Goal: Task Accomplishment & Management: Use online tool/utility

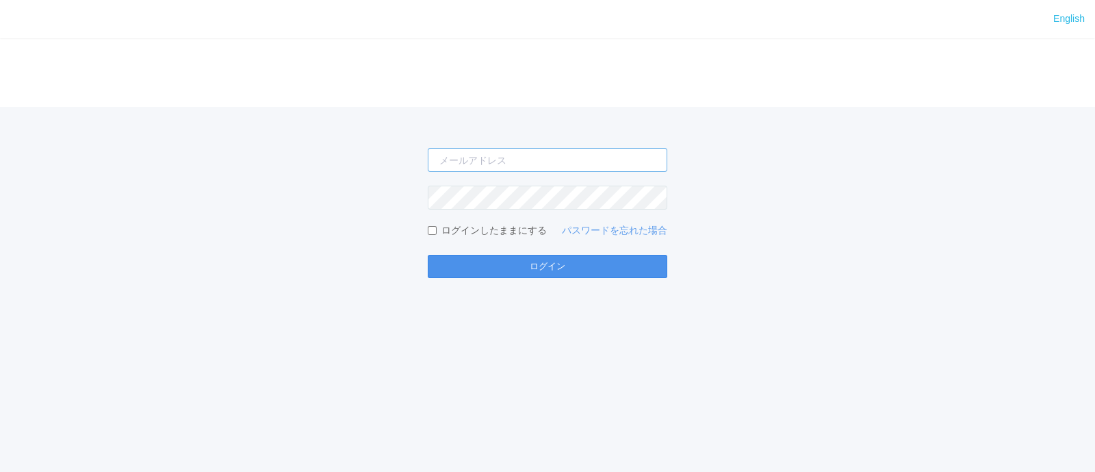
type input "[PERSON_NAME][EMAIL_ADDRESS][DOMAIN_NAME]"
click at [464, 275] on button "ログイン" at bounding box center [548, 266] width 240 height 23
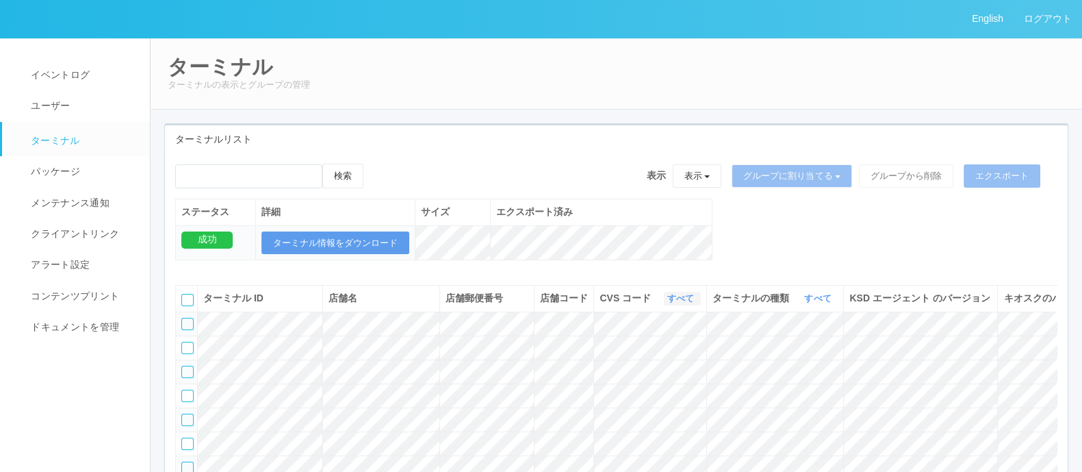
click at [677, 303] on link "すべて" at bounding box center [682, 298] width 30 height 10
click at [674, 398] on link "300001" at bounding box center [646, 392] width 108 height 18
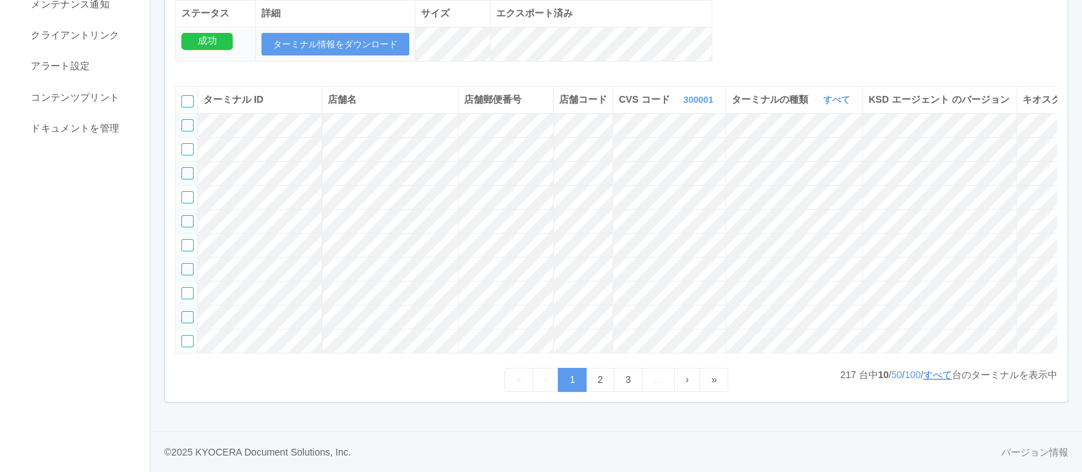
click at [941, 380] on link "すべて" at bounding box center [937, 374] width 29 height 11
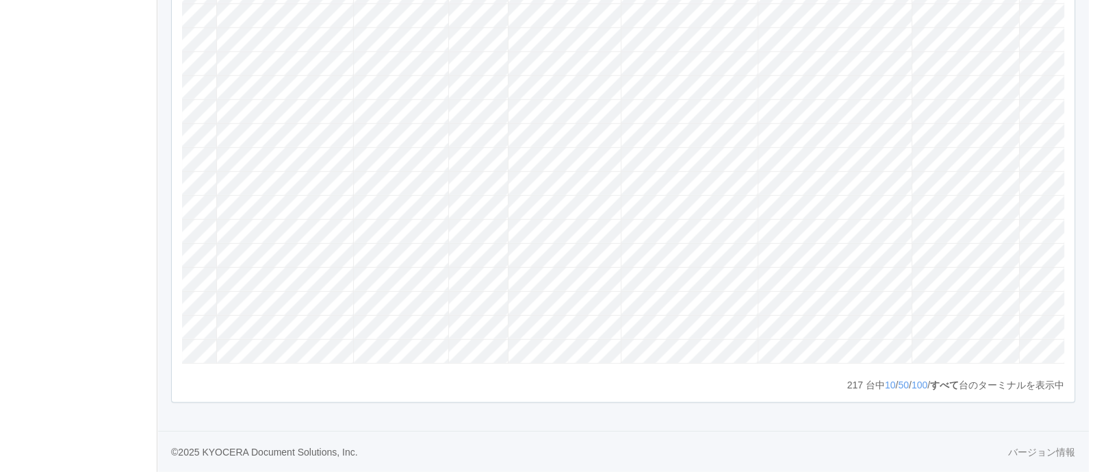
scroll to position [0, 164]
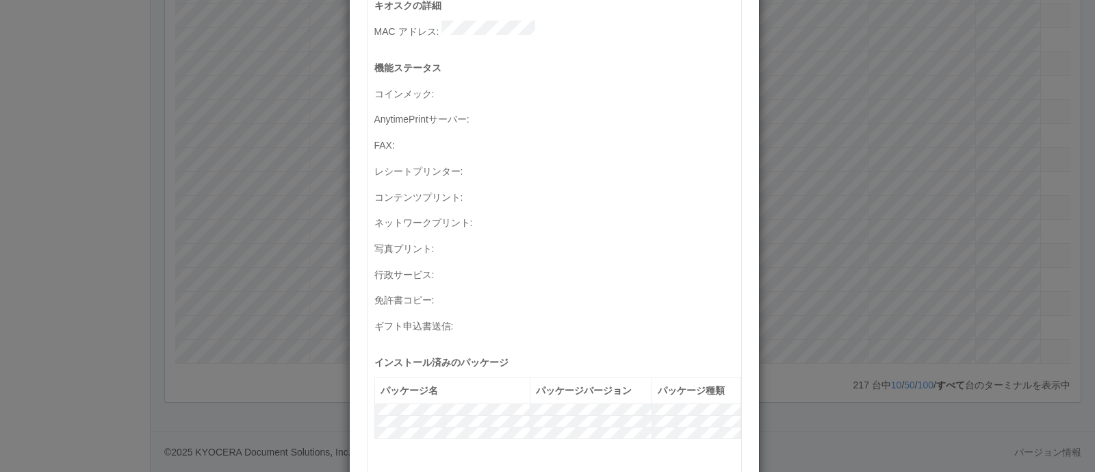
scroll to position [751, 0]
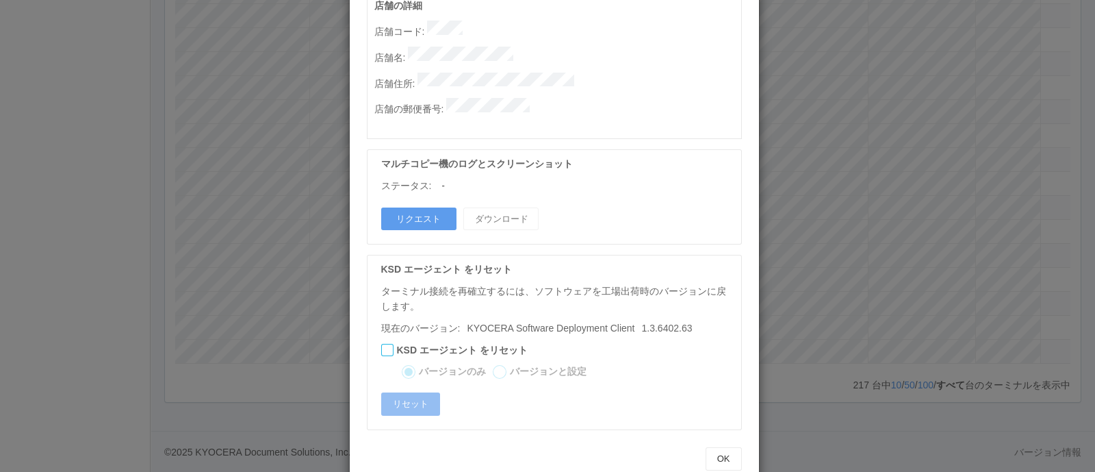
click at [553, 47] on p "店舗名 :" at bounding box center [557, 56] width 367 height 18
click at [820, 252] on div "ターミナルの詳細 詳細 S.M.A.R.T 接続ステータス 最終接続日時 : [DATE] 04:43:19 AM マルチコピー機の詳細 モデル : シリアル…" at bounding box center [547, 236] width 1095 height 472
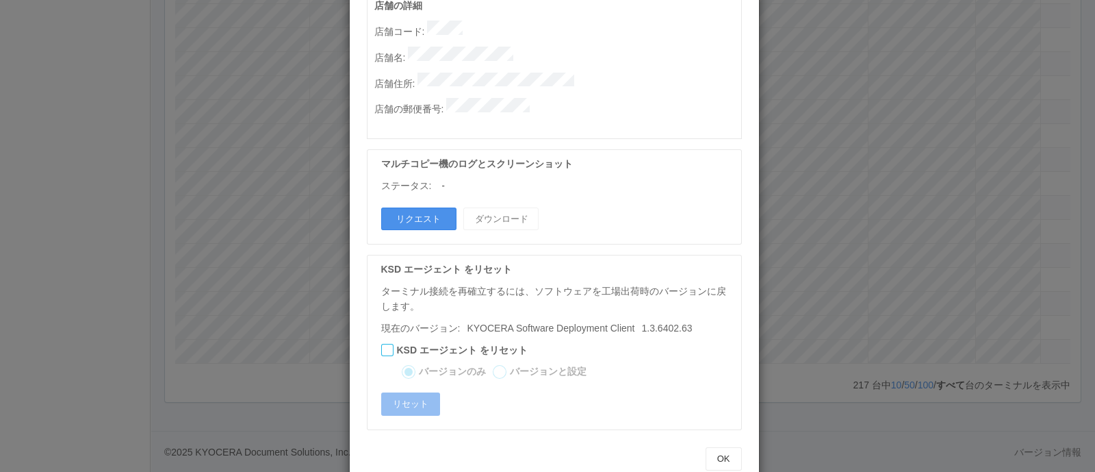
click at [413, 207] on button "リクエスト" at bounding box center [418, 218] width 75 height 23
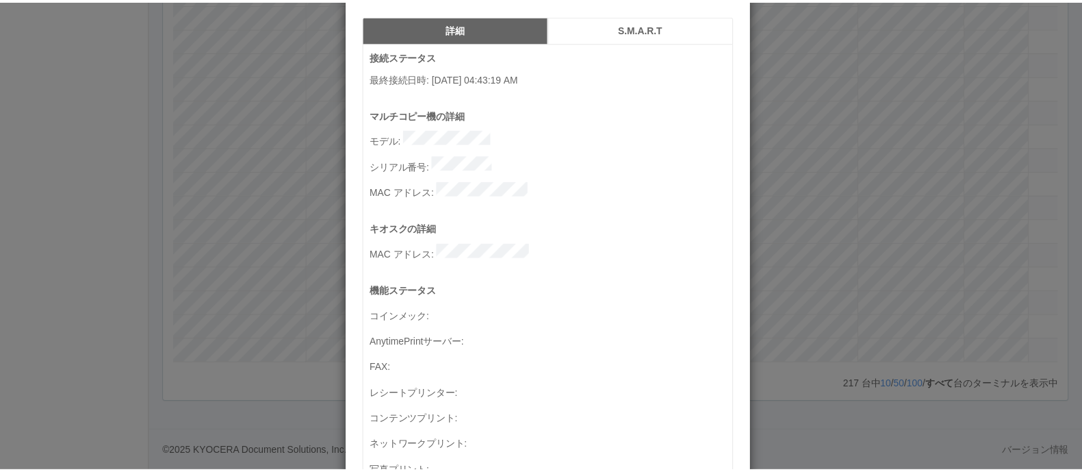
scroll to position [0, 0]
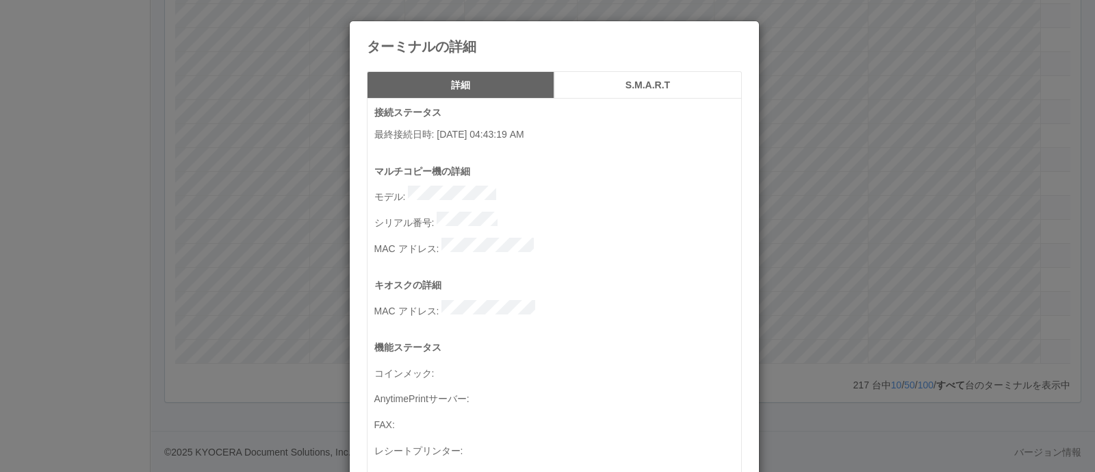
click at [881, 355] on div "ターミナルの詳細 詳細 S.M.A.R.T 接続ステータス 最終接続日時 : [DATE] 04:43:19 AM マルチコピー機の詳細 モデル : シリアル…" at bounding box center [547, 236] width 1095 height 472
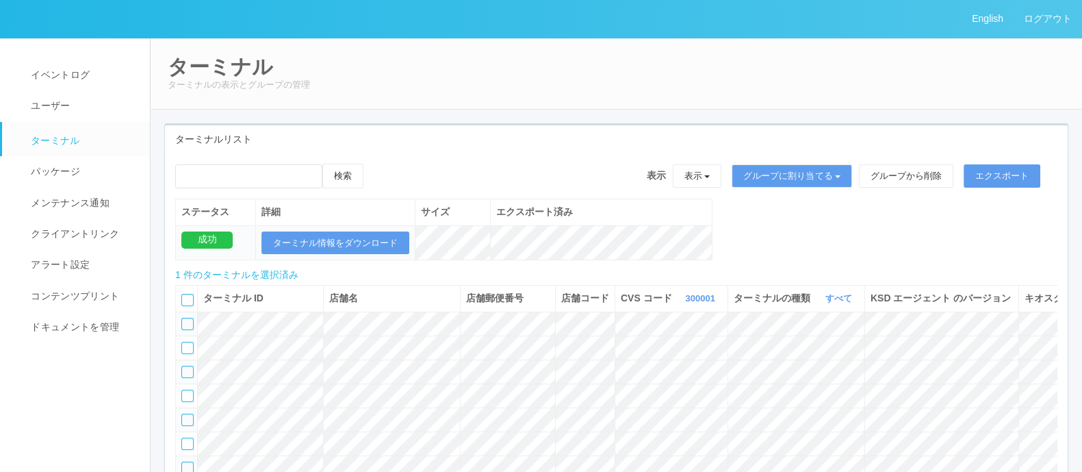
click at [377, 164] on icon at bounding box center [377, 164] width 0 height 0
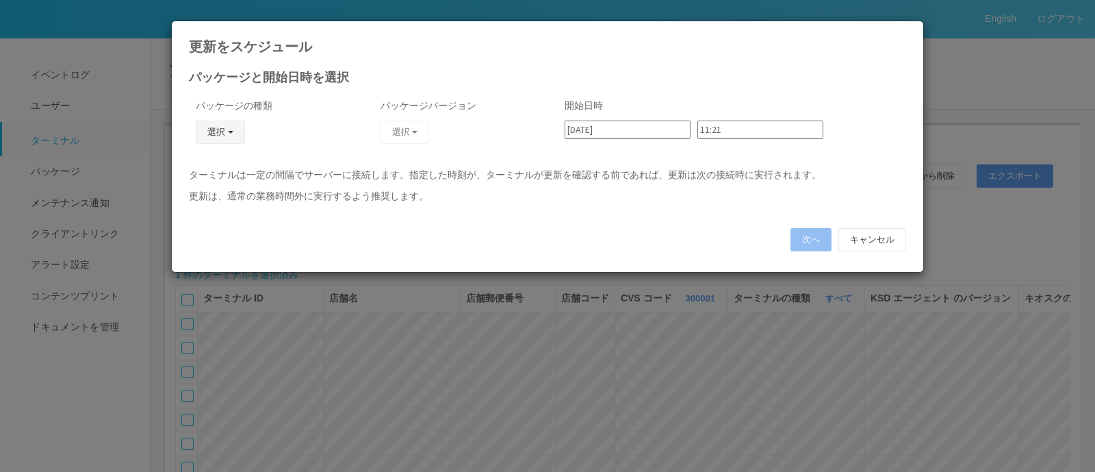
click at [237, 131] on button "選択" at bounding box center [220, 131] width 49 height 23
drag, startPoint x: 328, startPoint y: 144, endPoint x: 339, endPoint y: 146, distance: 10.5
click at [333, 146] on div "パッケージの種類 選択 KSD エージェント キオスク j_setting.txt" at bounding box center [271, 130] width 164 height 76
click at [896, 240] on button "キャンセル" at bounding box center [872, 239] width 68 height 23
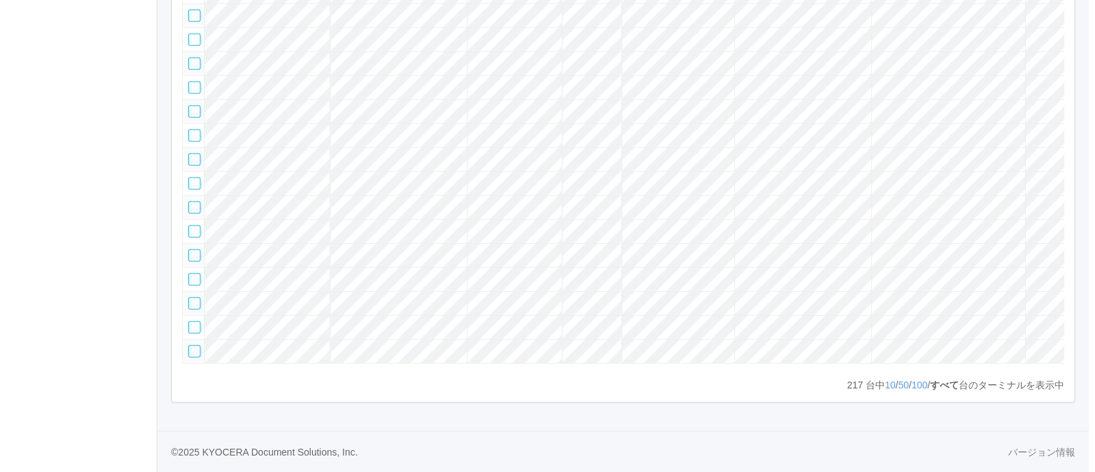
scroll to position [0, 164]
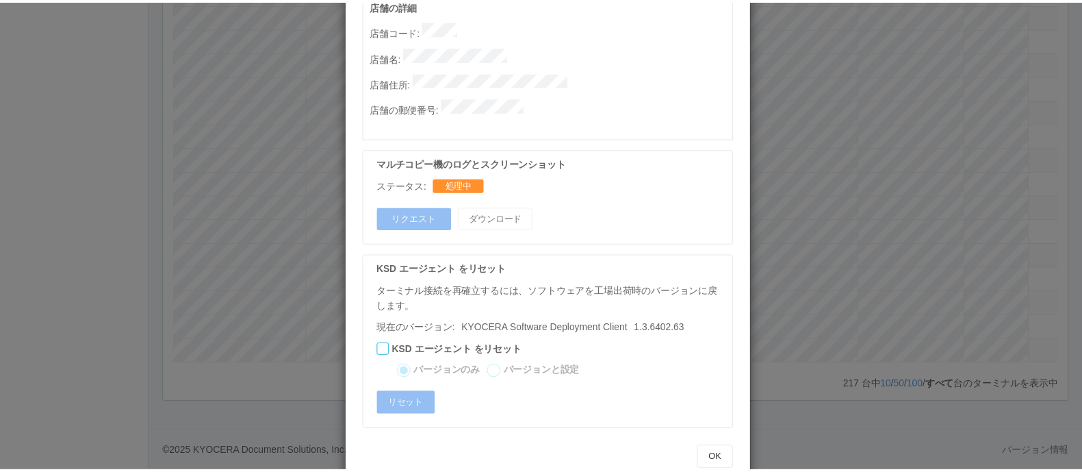
scroll to position [0, 0]
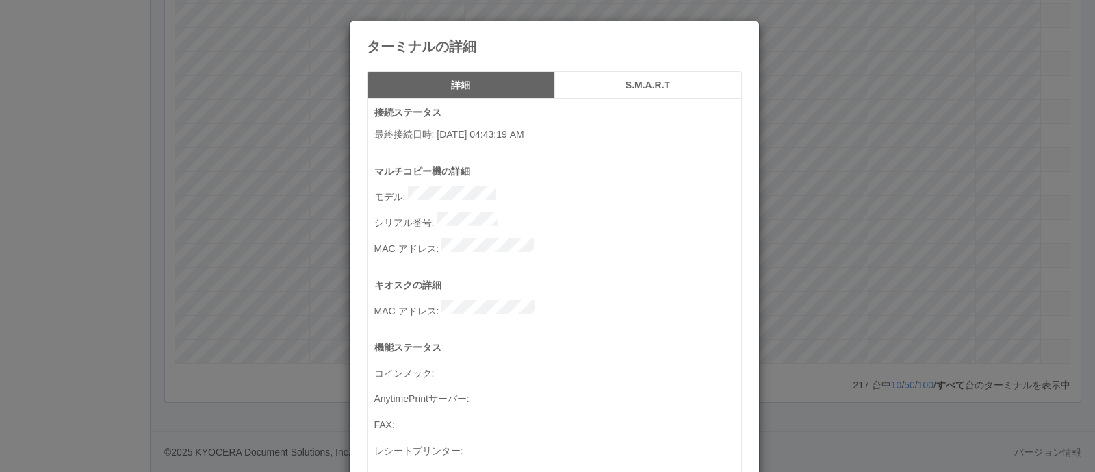
click at [115, 46] on div "ターミナルの詳細 詳細 S.M.A.R.T 接続ステータス 最終接続日時 : [DATE] 04:43:19 AM マルチコピー機の詳細 モデル : シリアル…" at bounding box center [547, 236] width 1095 height 472
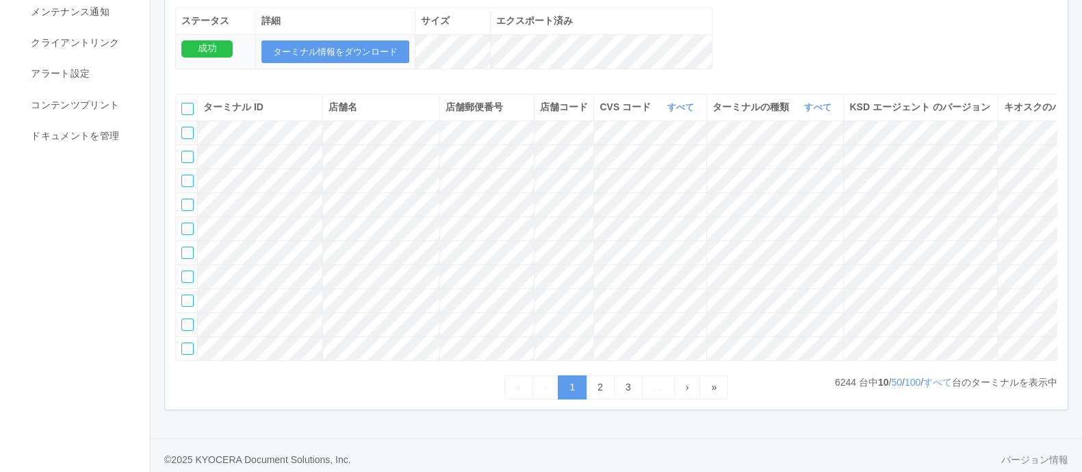
scroll to position [188, 0]
click at [674, 115] on link "すべて" at bounding box center [682, 110] width 30 height 10
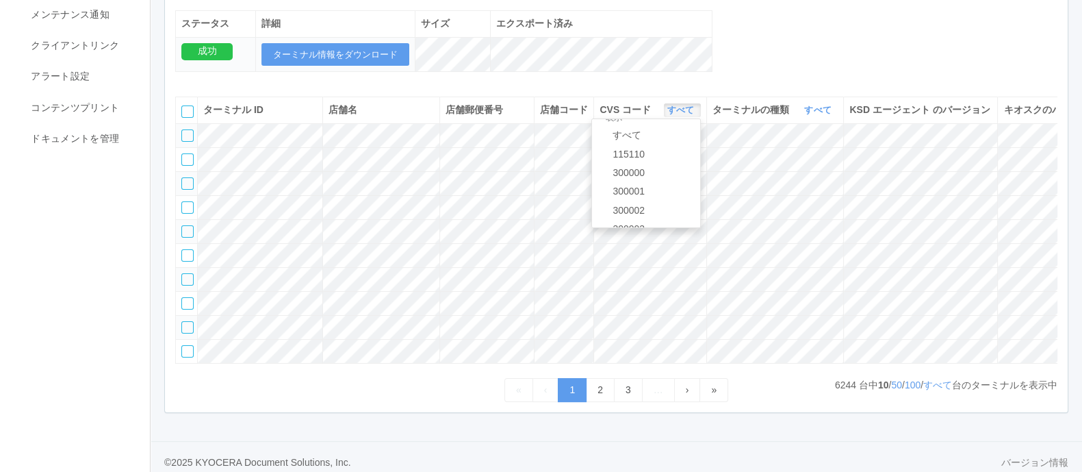
scroll to position [34, 0]
click at [660, 177] on link "300001" at bounding box center [646, 170] width 108 height 18
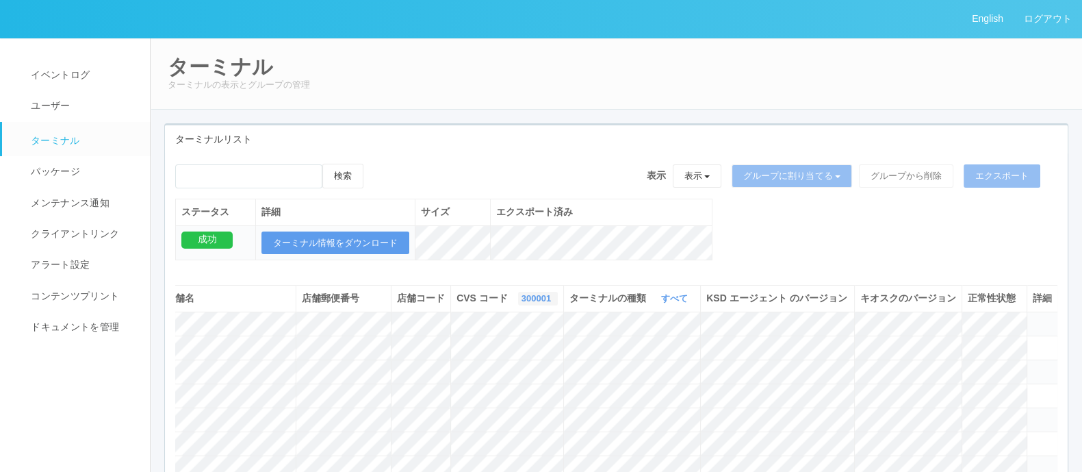
scroll to position [287, 0]
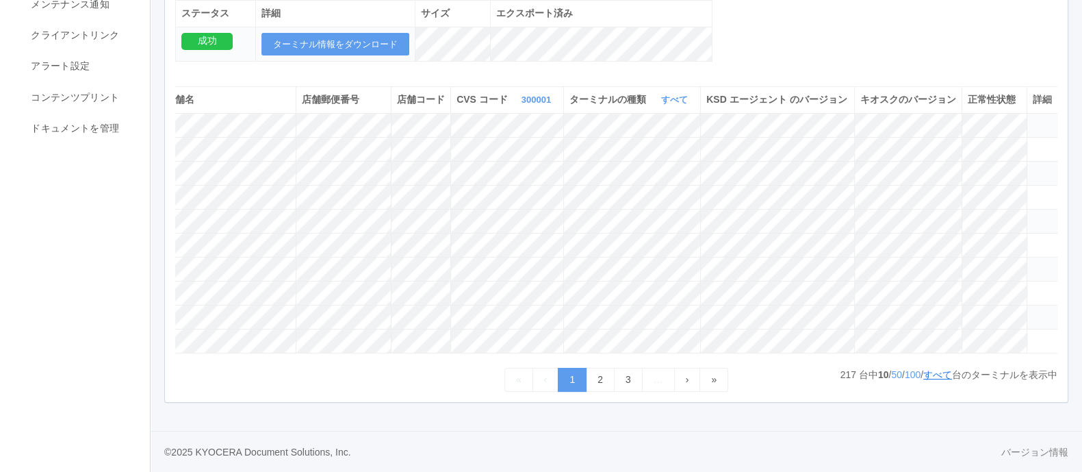
click at [931, 372] on link "すべて" at bounding box center [937, 374] width 29 height 11
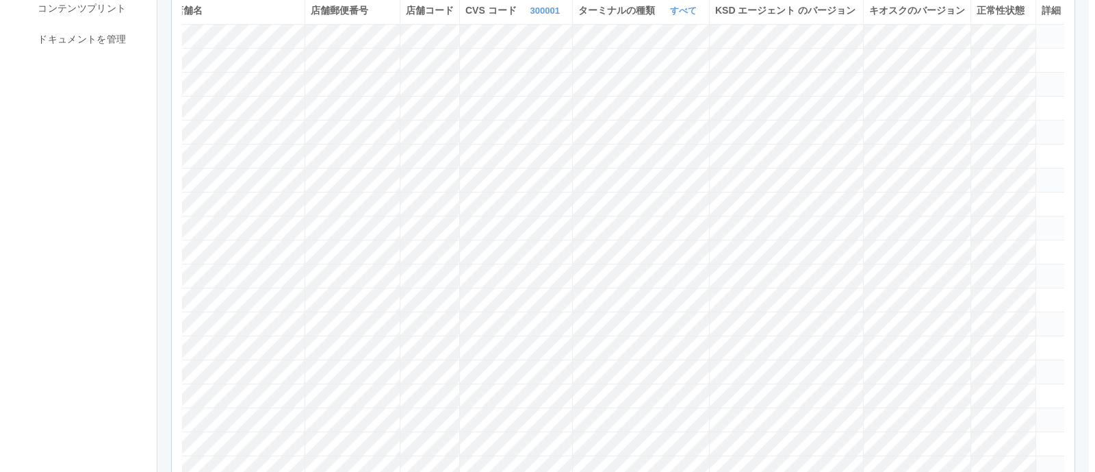
scroll to position [5653, 0]
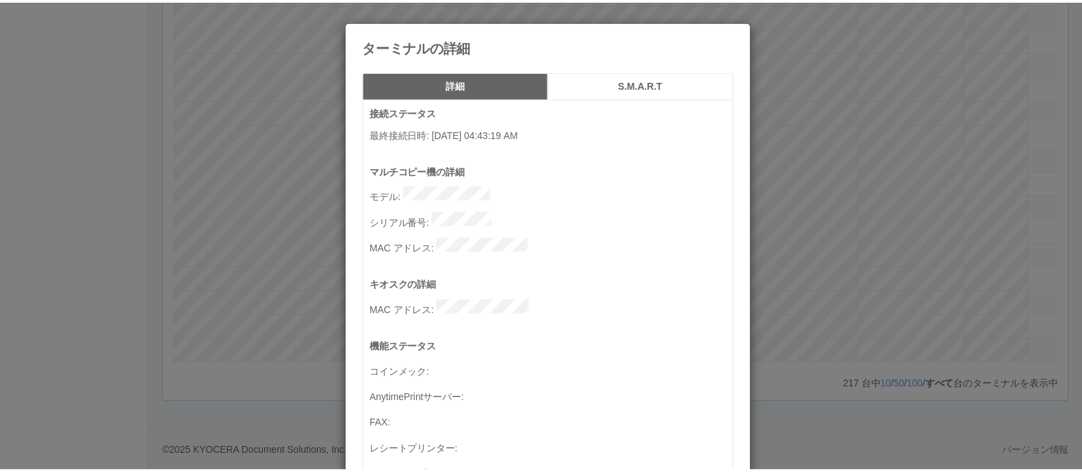
scroll to position [472, 0]
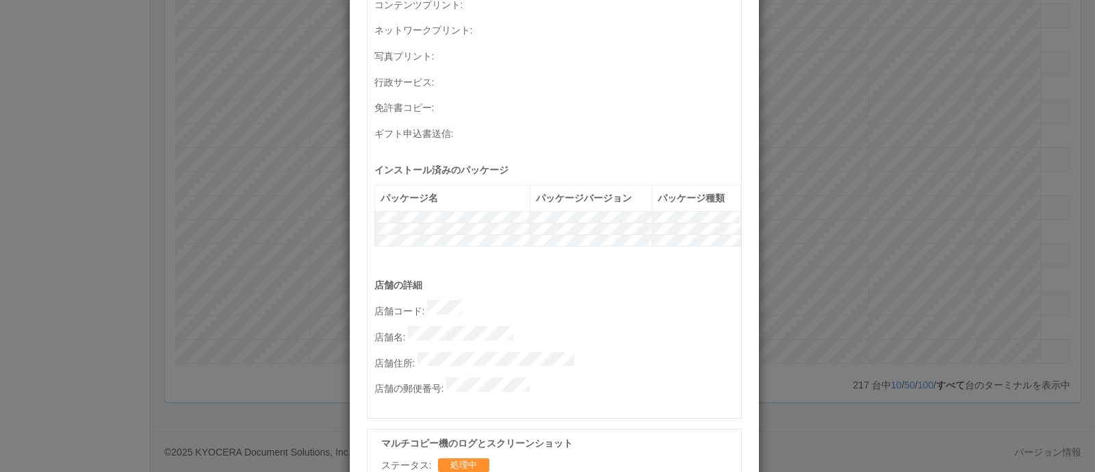
click at [909, 259] on div "ターミナルの詳細 詳細 S.M.A.R.T 接続ステータス 最終接続日時 : [DATE] 04:43:19 AM マルチコピー機の詳細 モデル : シリアル…" at bounding box center [547, 236] width 1095 height 472
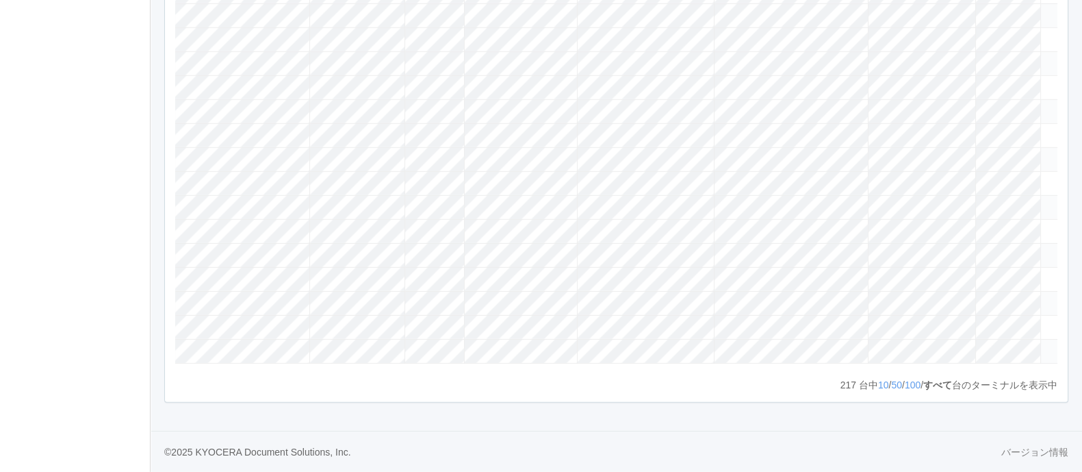
scroll to position [0, 0]
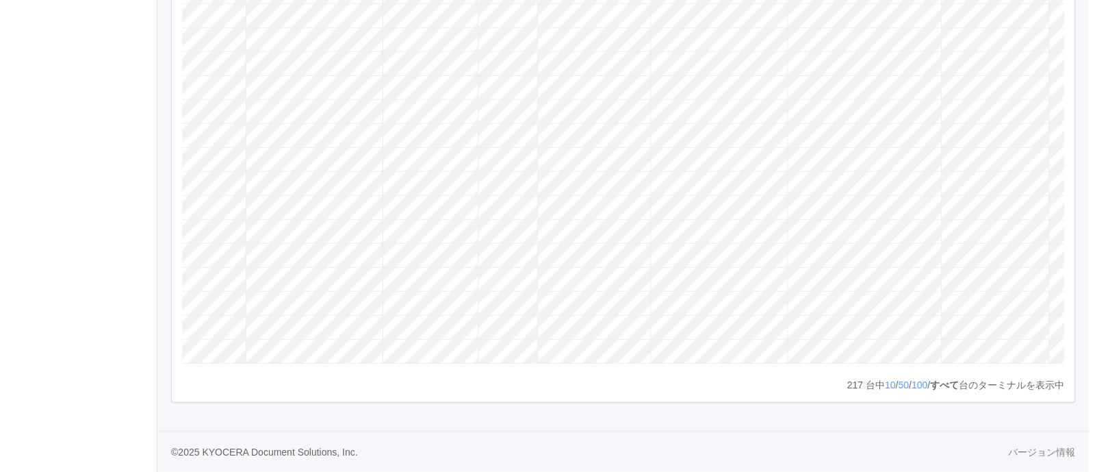
scroll to position [0, 164]
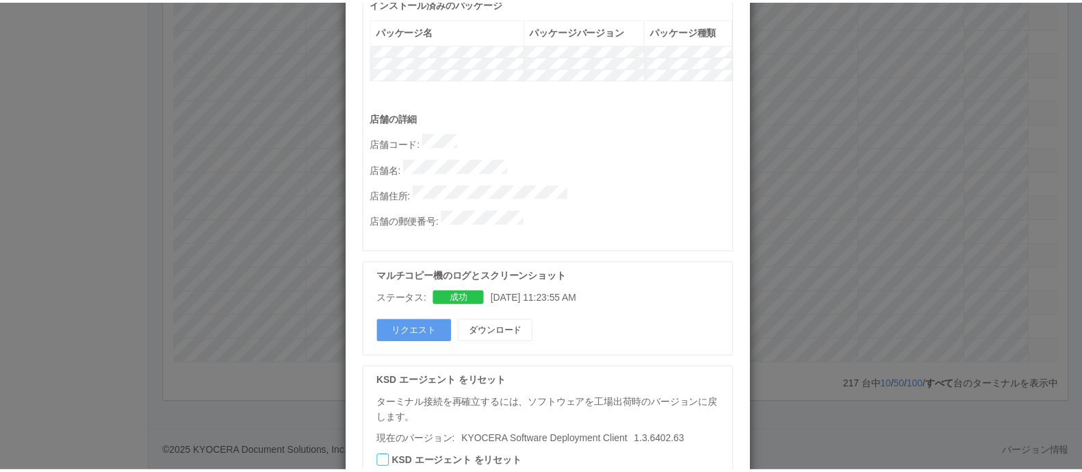
scroll to position [751, 0]
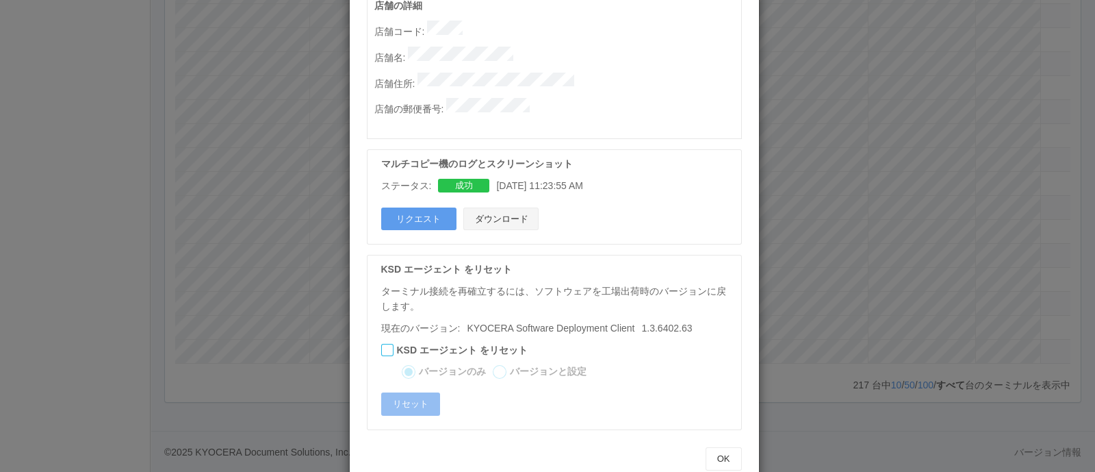
click at [504, 207] on button "ダウンロード" at bounding box center [500, 218] width 75 height 23
click at [811, 265] on div "ターミナルの詳細 詳細 S.M.A.R.T 接続ステータス 最終接続日時 : 10/07/2025 04:43:19 AM マルチコピー機の詳細 モデル : …" at bounding box center [547, 236] width 1095 height 472
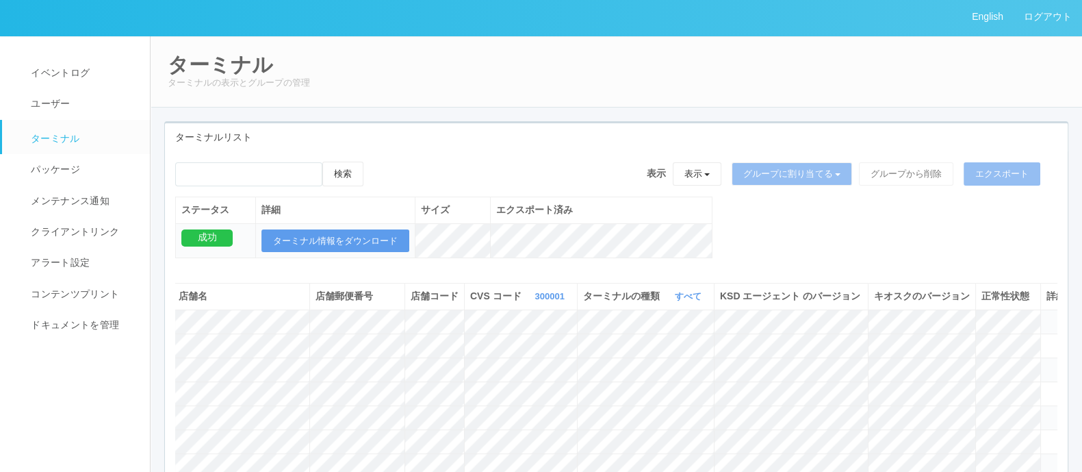
scroll to position [0, 0]
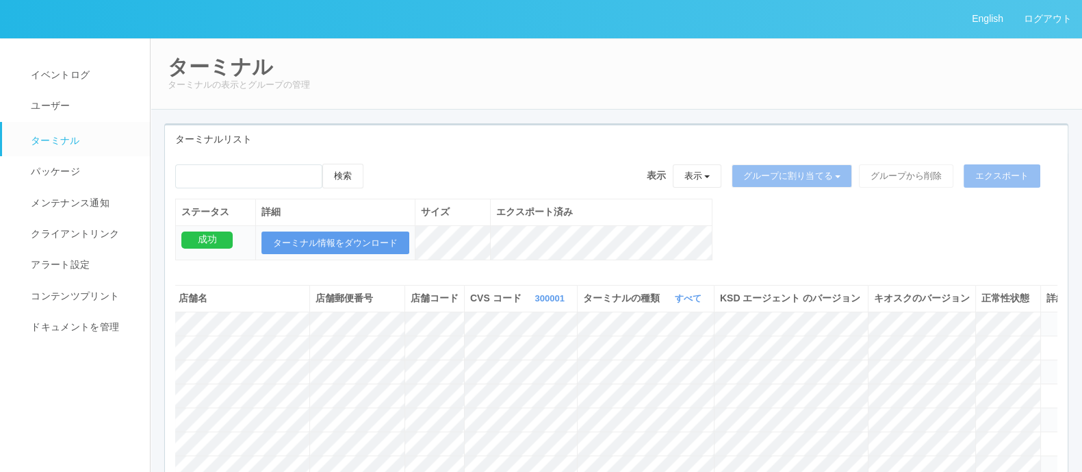
click at [326, 261] on div "ステータス 詳細 サイズ エクスポート済み 成功 ターミナル情報をダウンロード" at bounding box center [443, 236] width 537 height 76
